Goal: Book appointment/travel/reservation

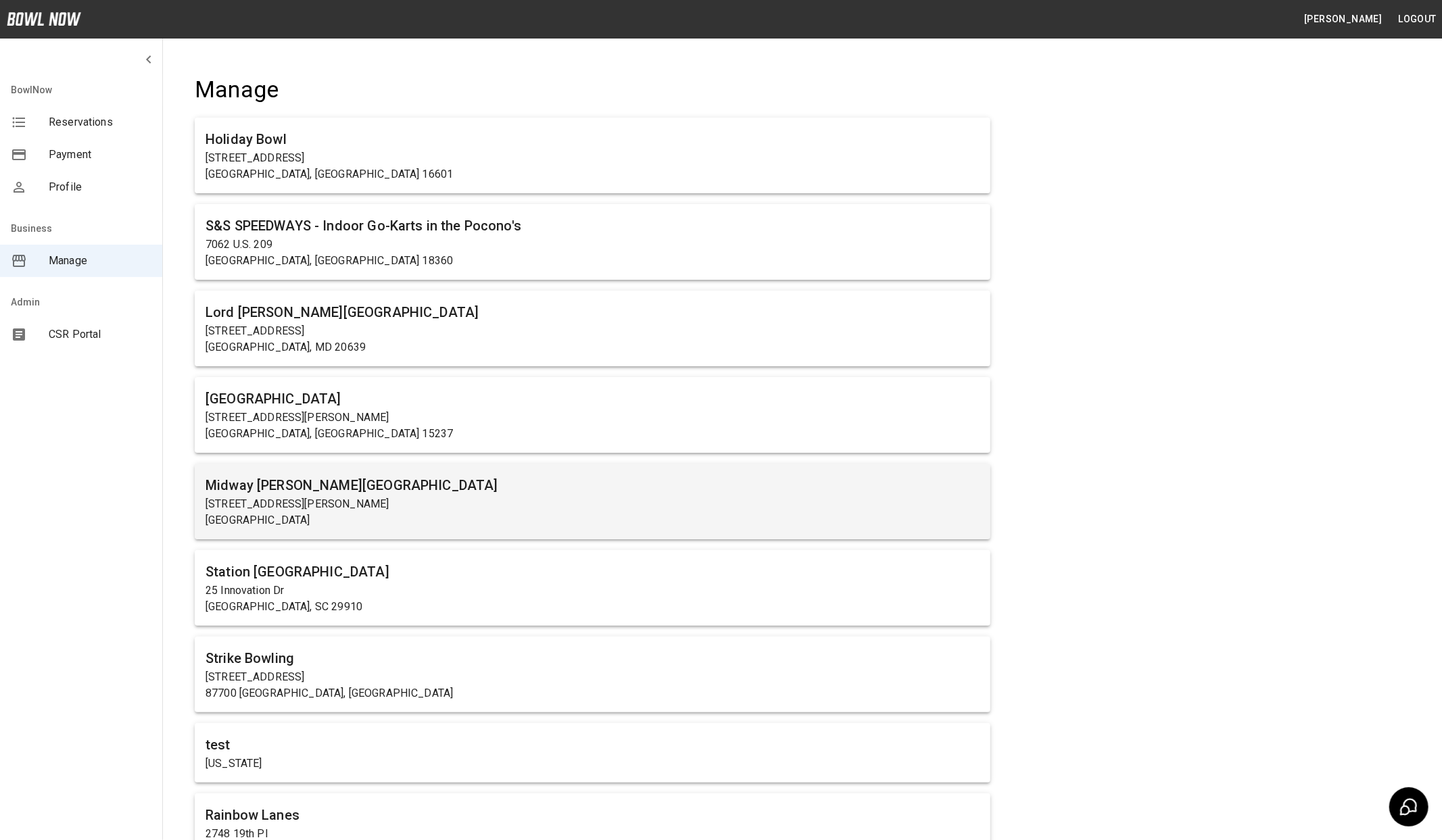
click at [405, 488] on h6 "Midway [PERSON_NAME][GEOGRAPHIC_DATA]" at bounding box center [592, 486] width 774 height 22
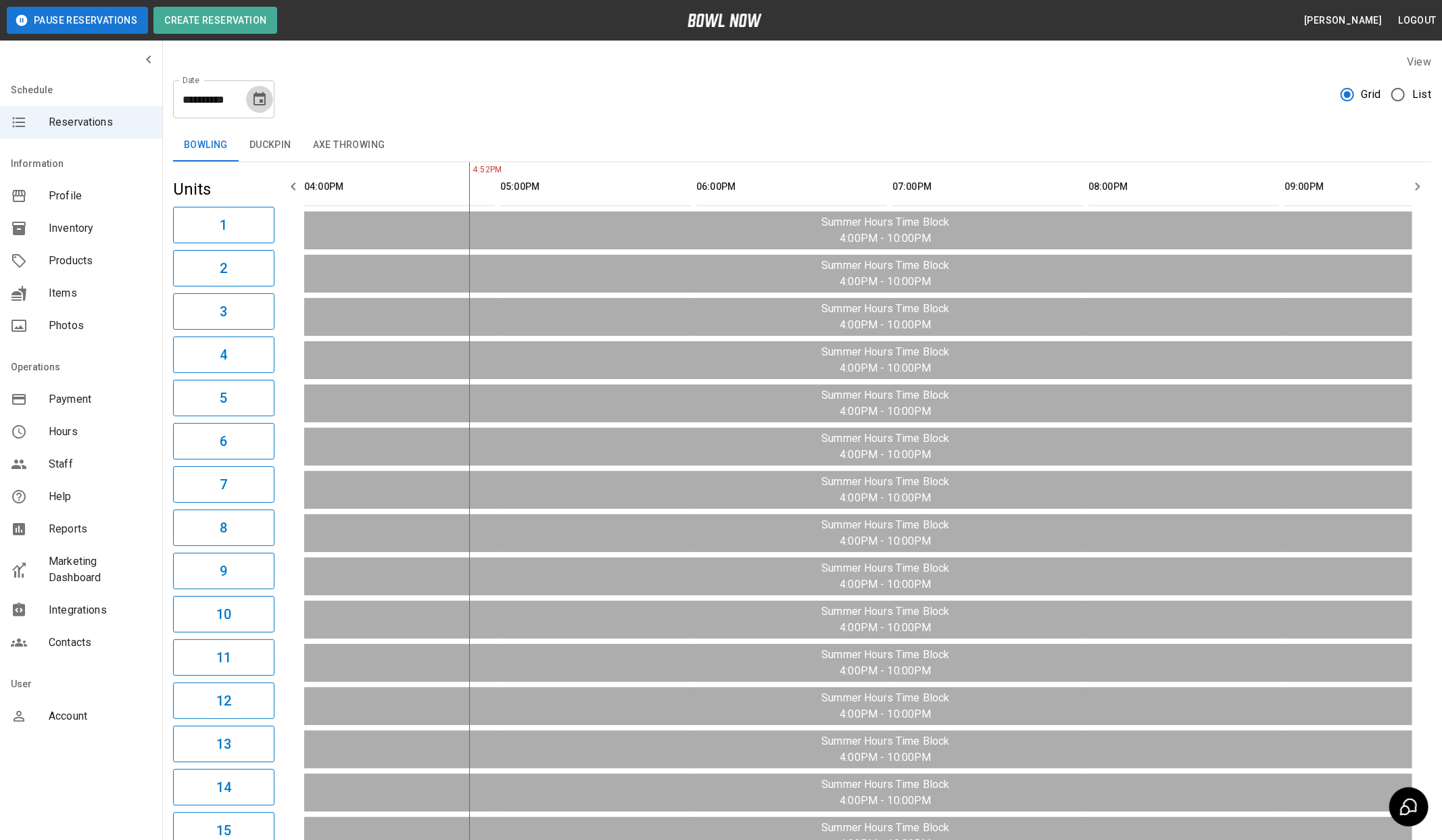
click at [257, 101] on icon "Choose date, selected date is Aug 11, 2025" at bounding box center [259, 99] width 17 height 17
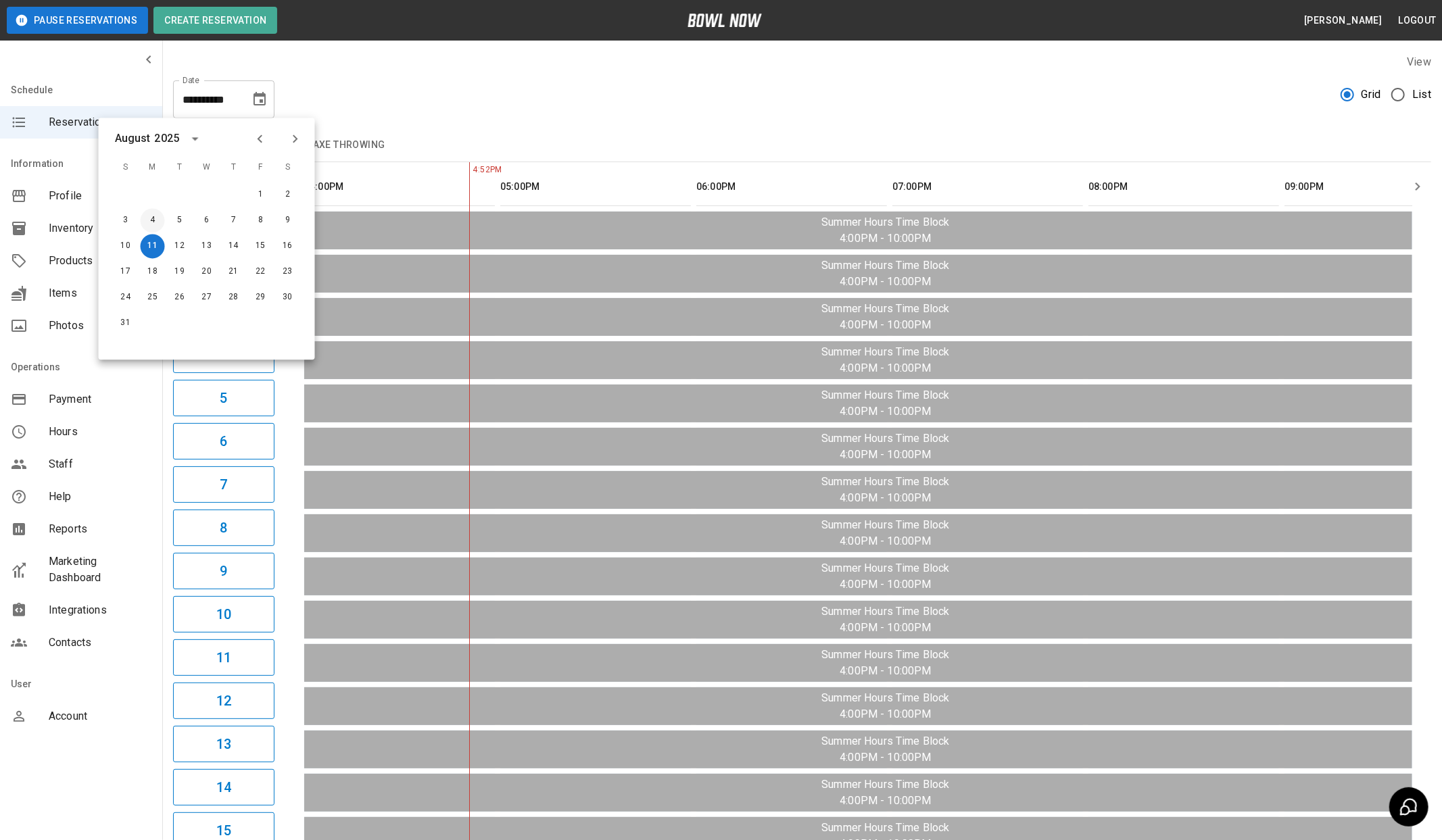
click at [154, 223] on button "4" at bounding box center [152, 220] width 25 height 25
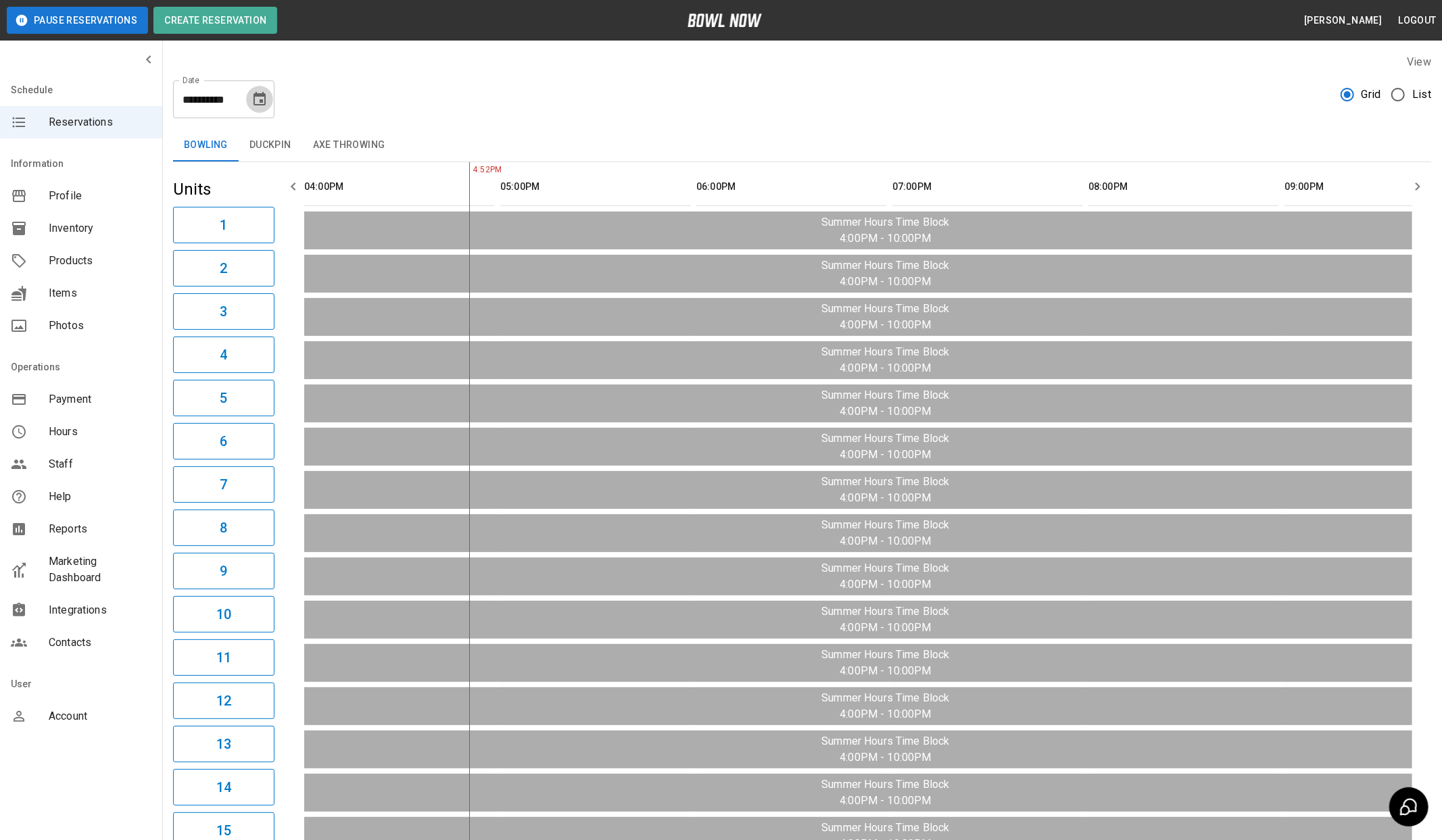
click at [266, 102] on icon "Choose date, selected date is Aug 4, 2025" at bounding box center [259, 99] width 17 height 17
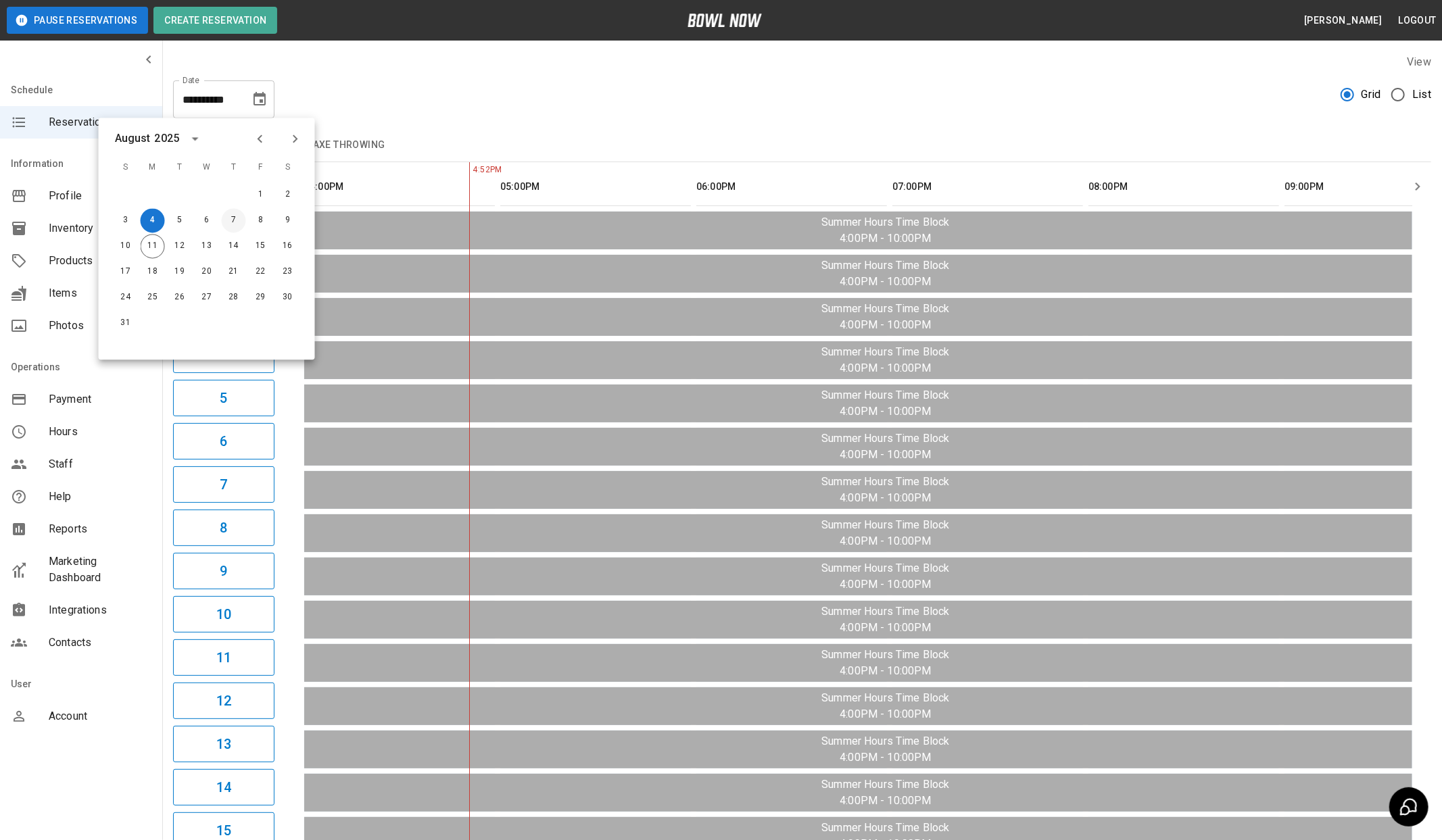
click at [234, 222] on button "7" at bounding box center [234, 220] width 25 height 25
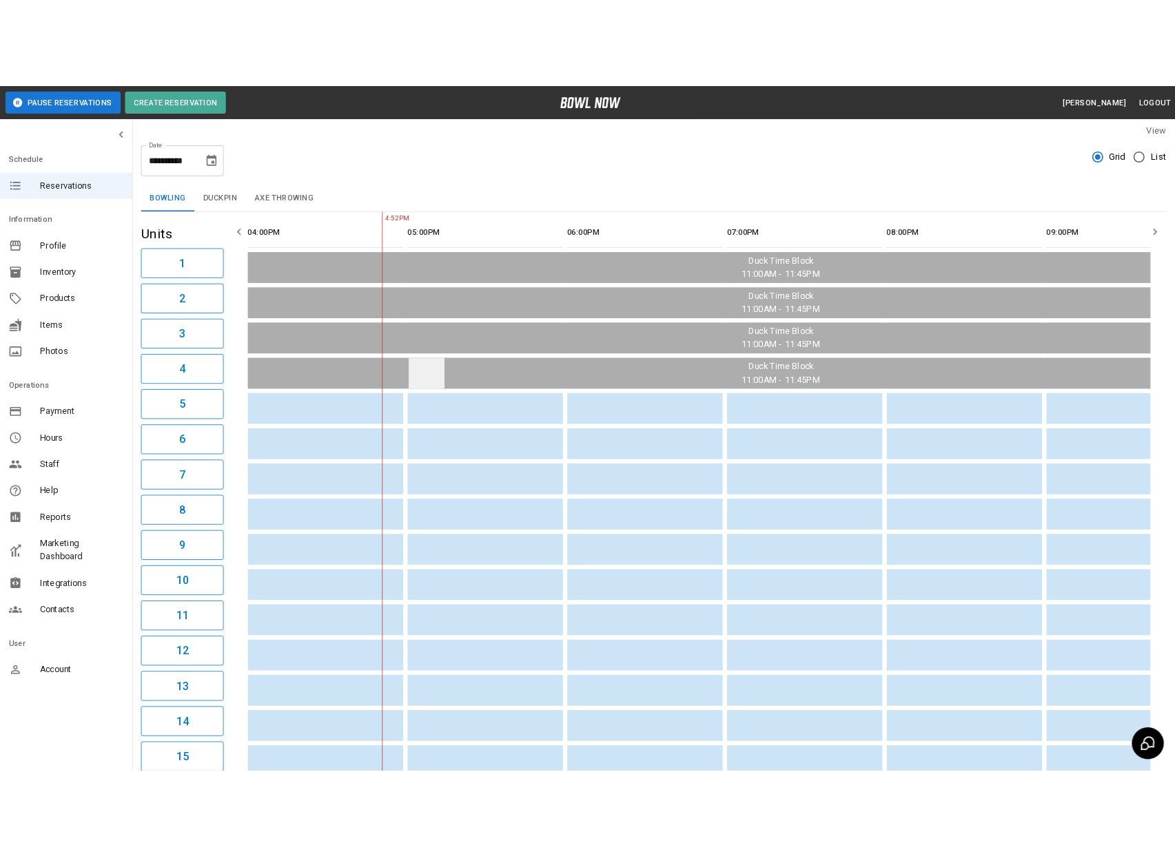
scroll to position [0, 1]
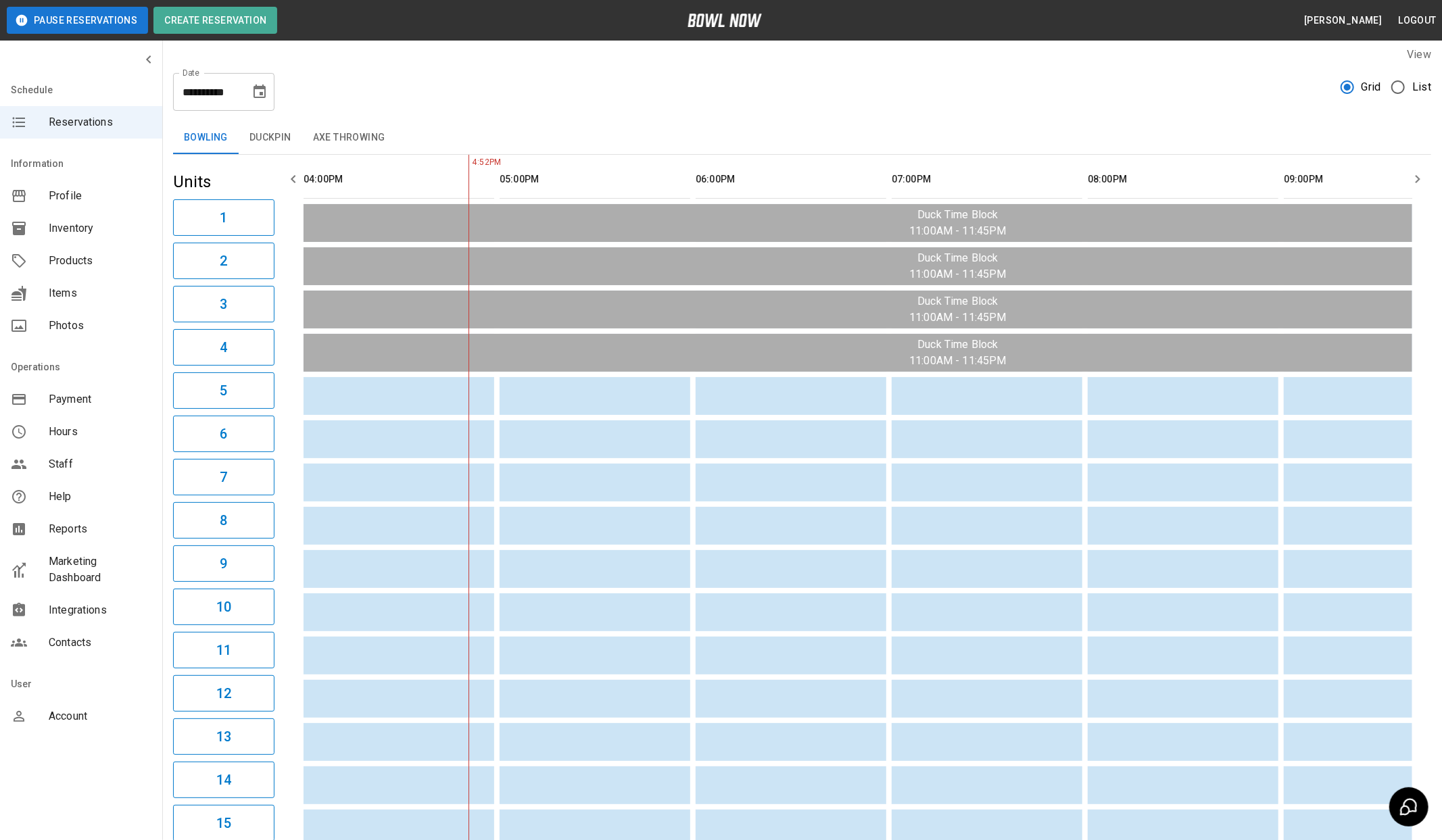
click at [256, 94] on icon "Choose date, selected date is Aug 7, 2025" at bounding box center [259, 91] width 17 height 17
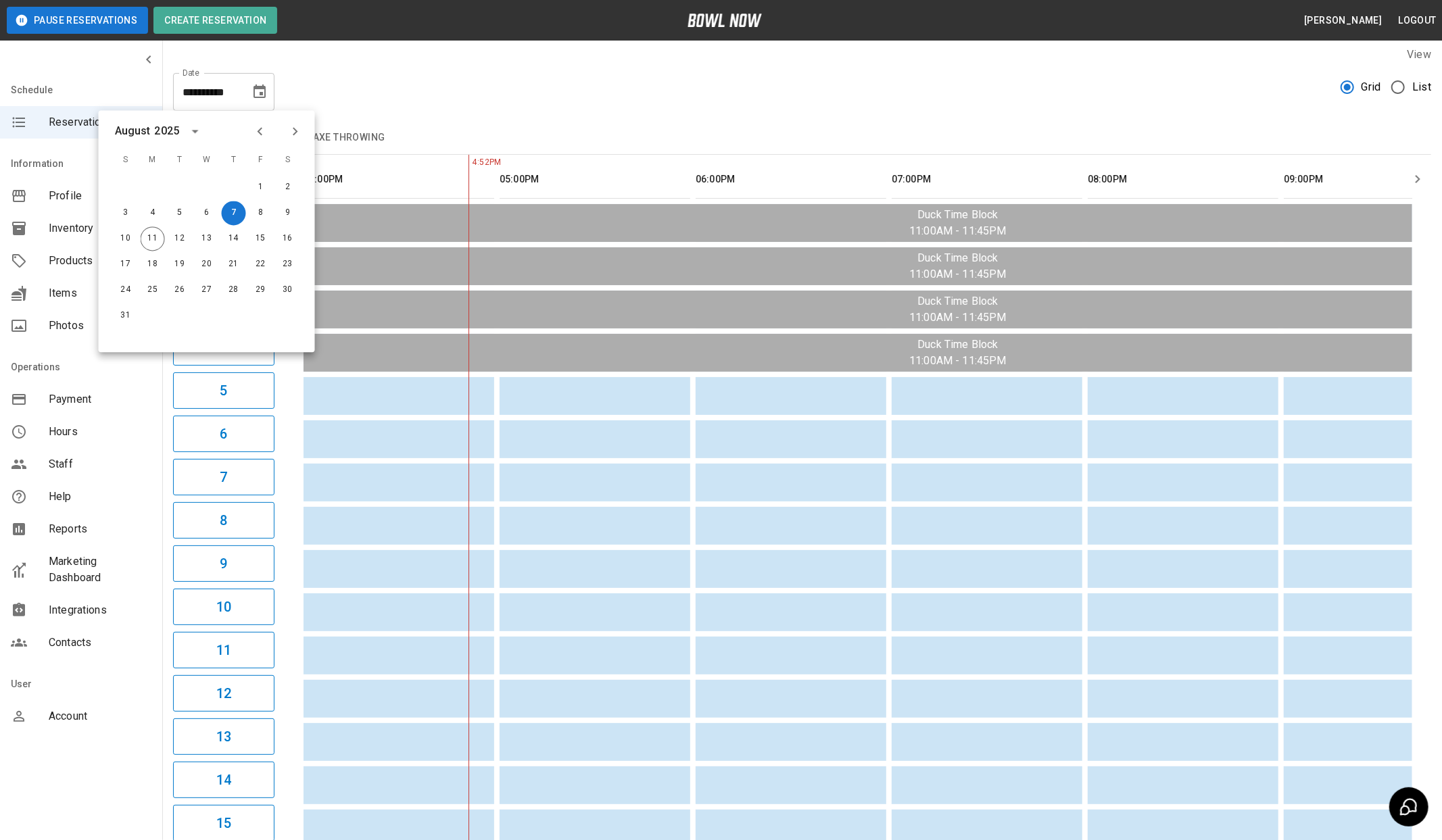
click at [255, 130] on icon "Previous month" at bounding box center [260, 131] width 17 height 17
click at [233, 214] on button "10" at bounding box center [234, 213] width 25 height 25
type input "**********"
